Goal: Transaction & Acquisition: Obtain resource

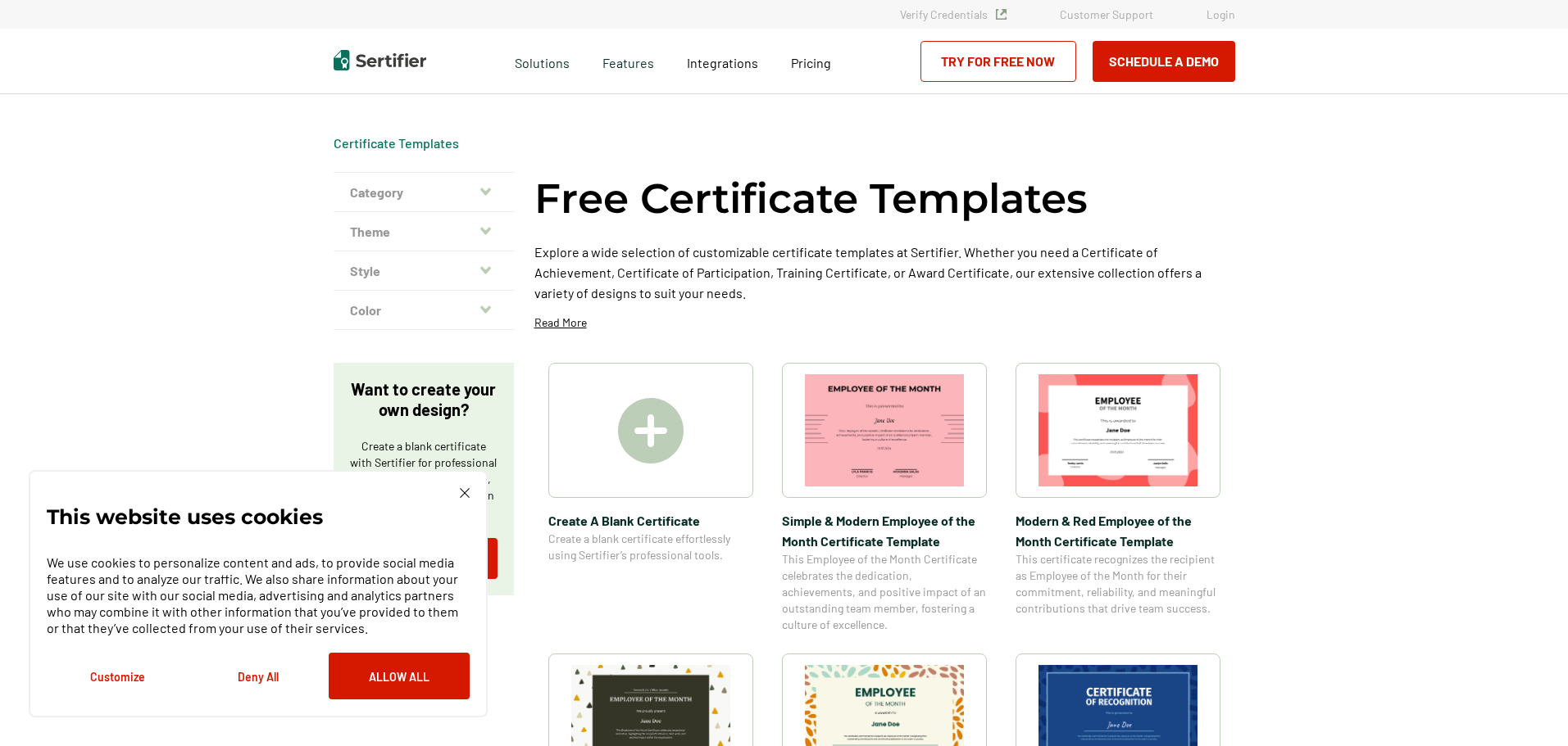
click at [875, 473] on img at bounding box center [884, 429] width 159 height 112
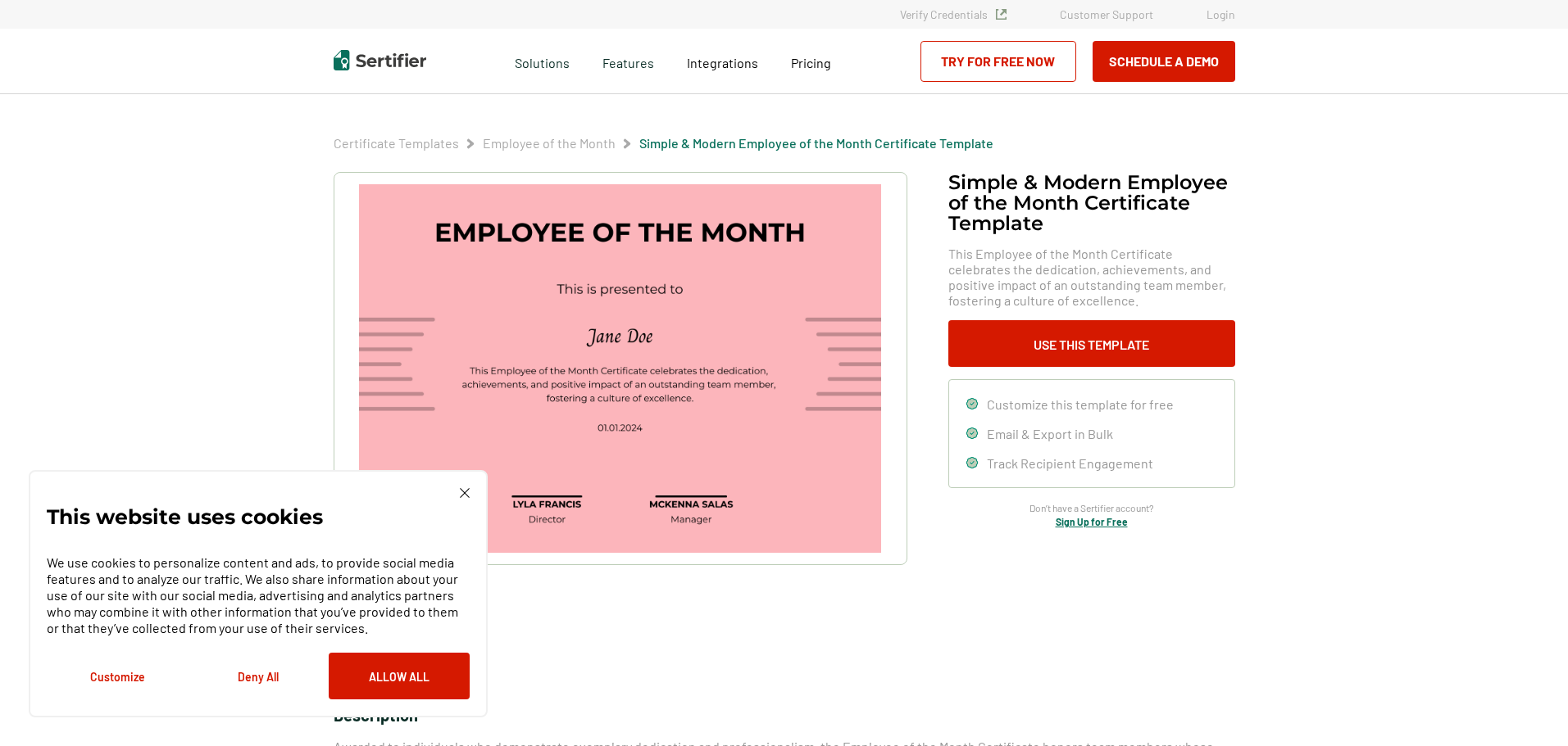
click at [464, 500] on div "This website uses cookies We use cookies to personalize content and ads, to pro…" at bounding box center [258, 593] width 423 height 211
click at [464, 498] on img at bounding box center [465, 493] width 10 height 10
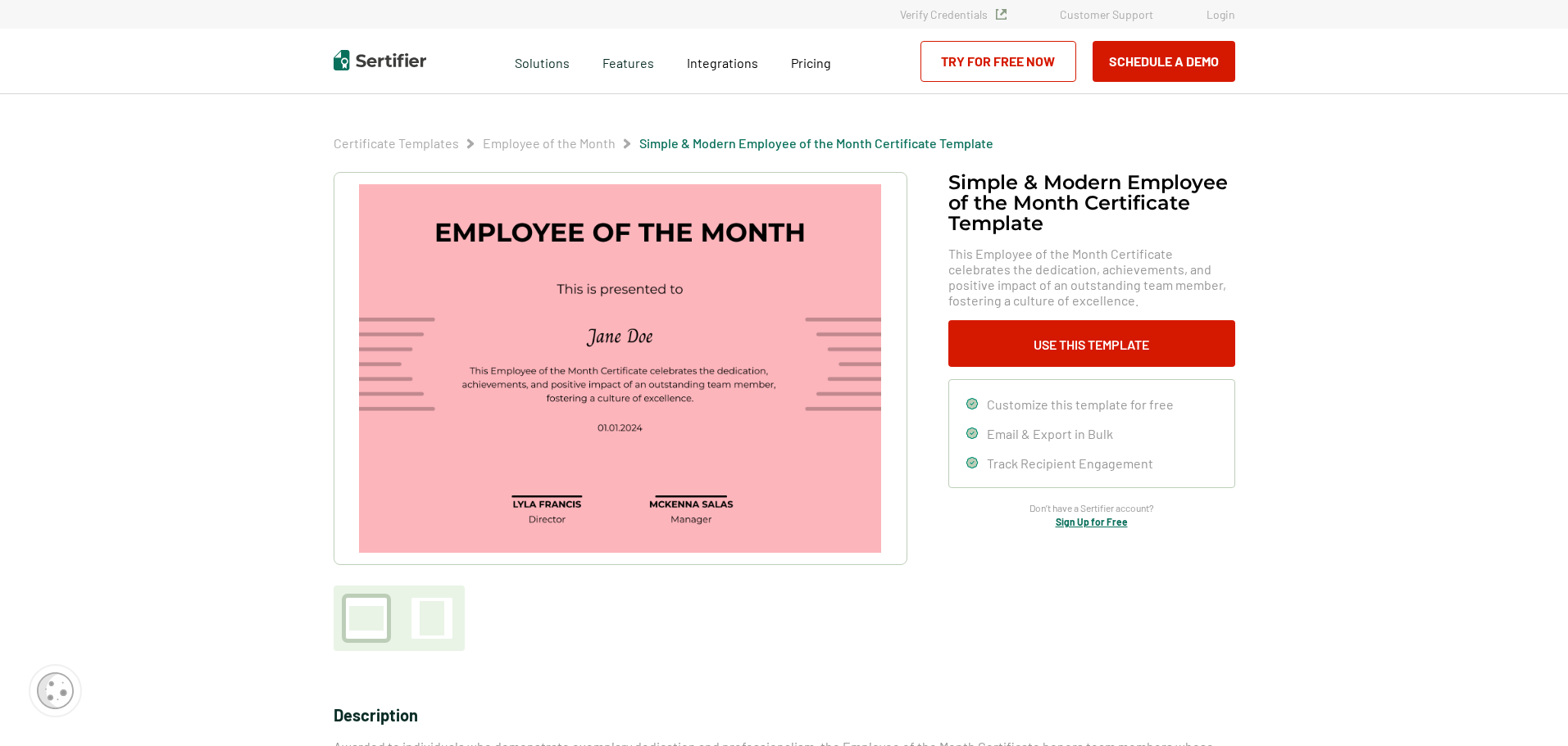
click at [495, 437] on img at bounding box center [619, 368] width 521 height 369
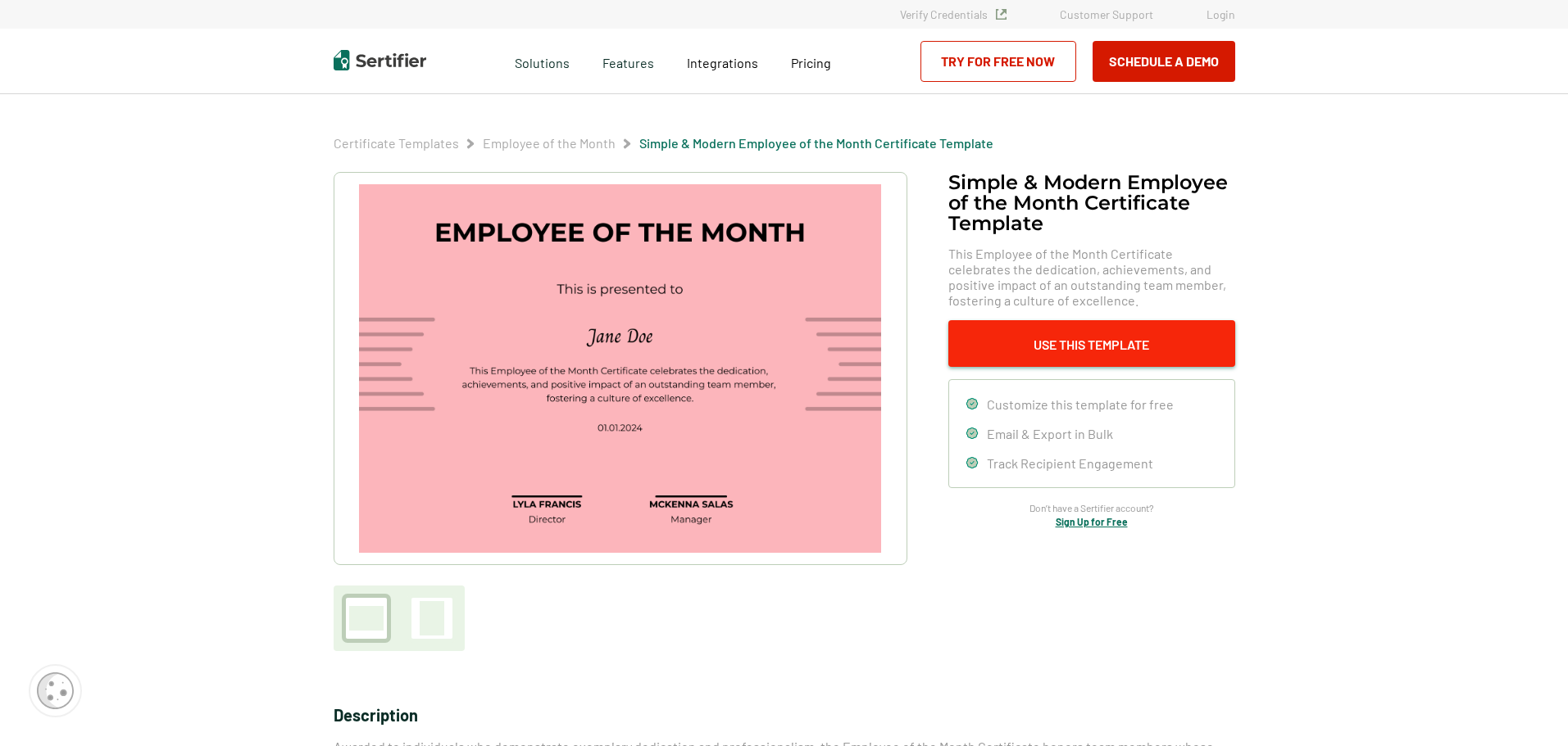
click at [1102, 322] on button "Use This Template" at bounding box center [1091, 344] width 287 height 47
